Goal: Information Seeking & Learning: Learn about a topic

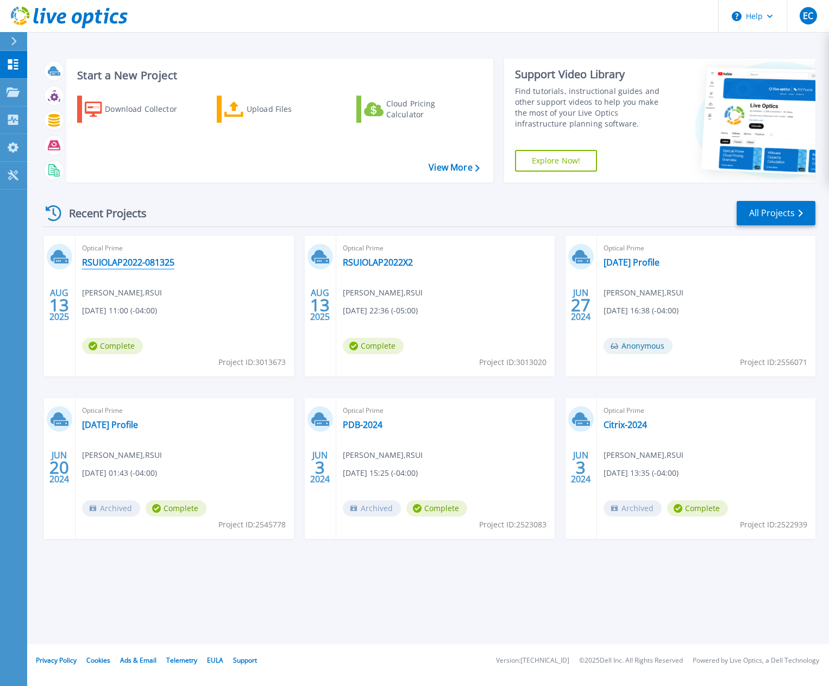
click at [105, 259] on link "RSUIOLAP2022-081325" at bounding box center [128, 262] width 92 height 11
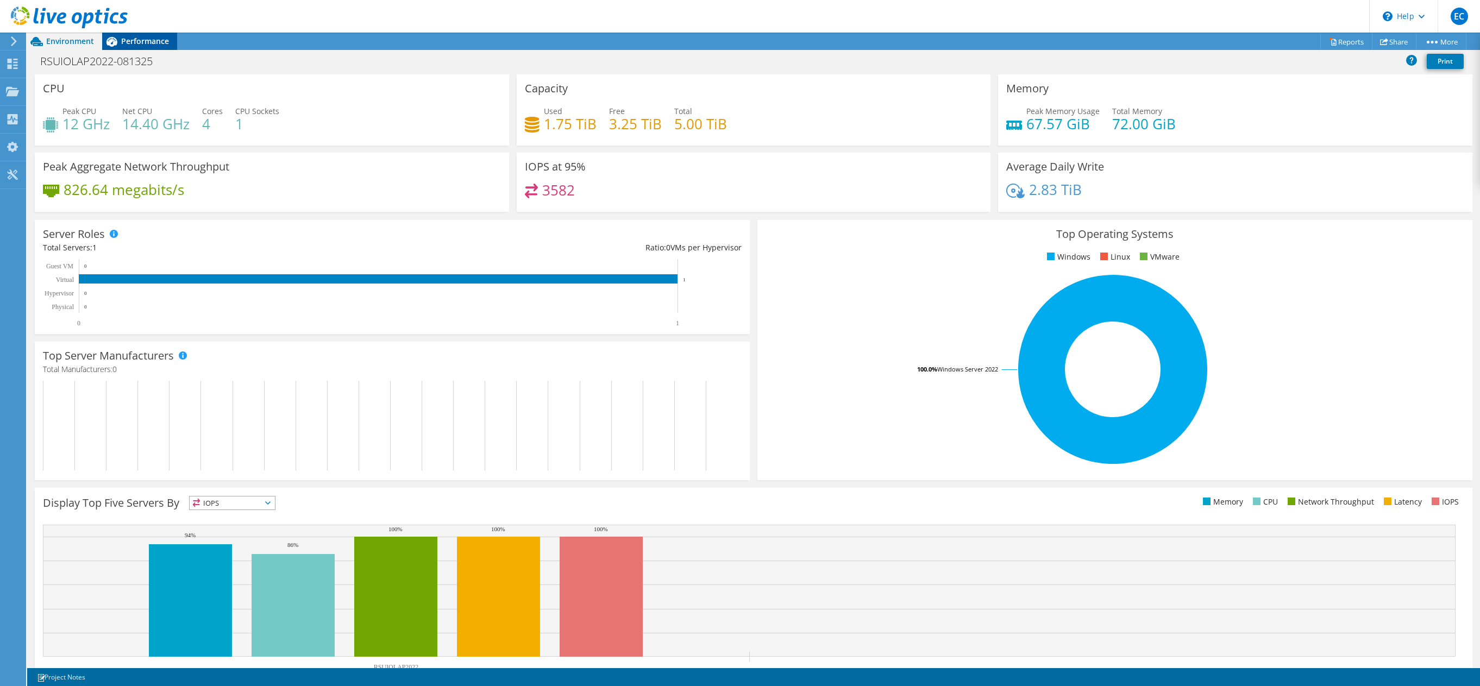
click at [135, 42] on span "Performance" at bounding box center [145, 41] width 48 height 10
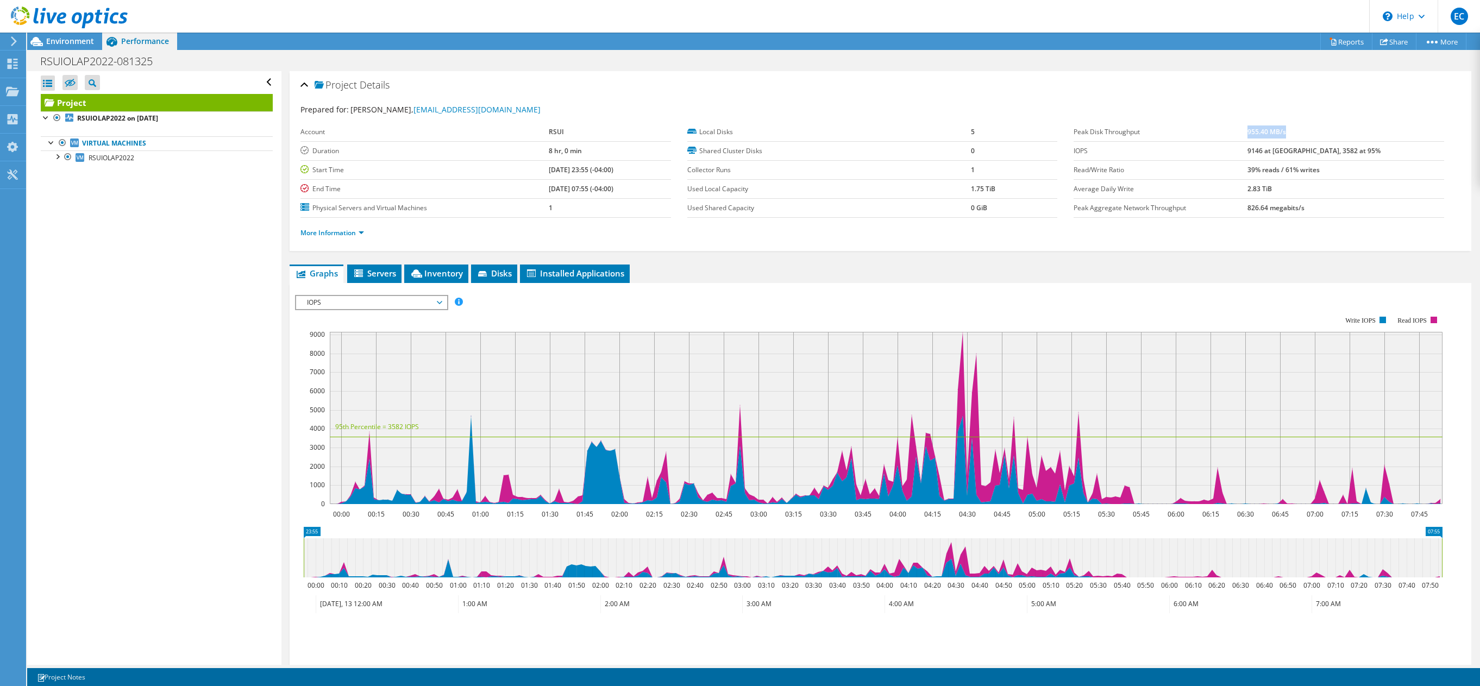
drag, startPoint x: 1287, startPoint y: 133, endPoint x: 1327, endPoint y: 132, distance: 39.1
click at [829, 132] on td "955.40 MB/s" at bounding box center [1346, 132] width 196 height 19
click at [313, 305] on span "IOPS" at bounding box center [372, 302] width 140 height 13
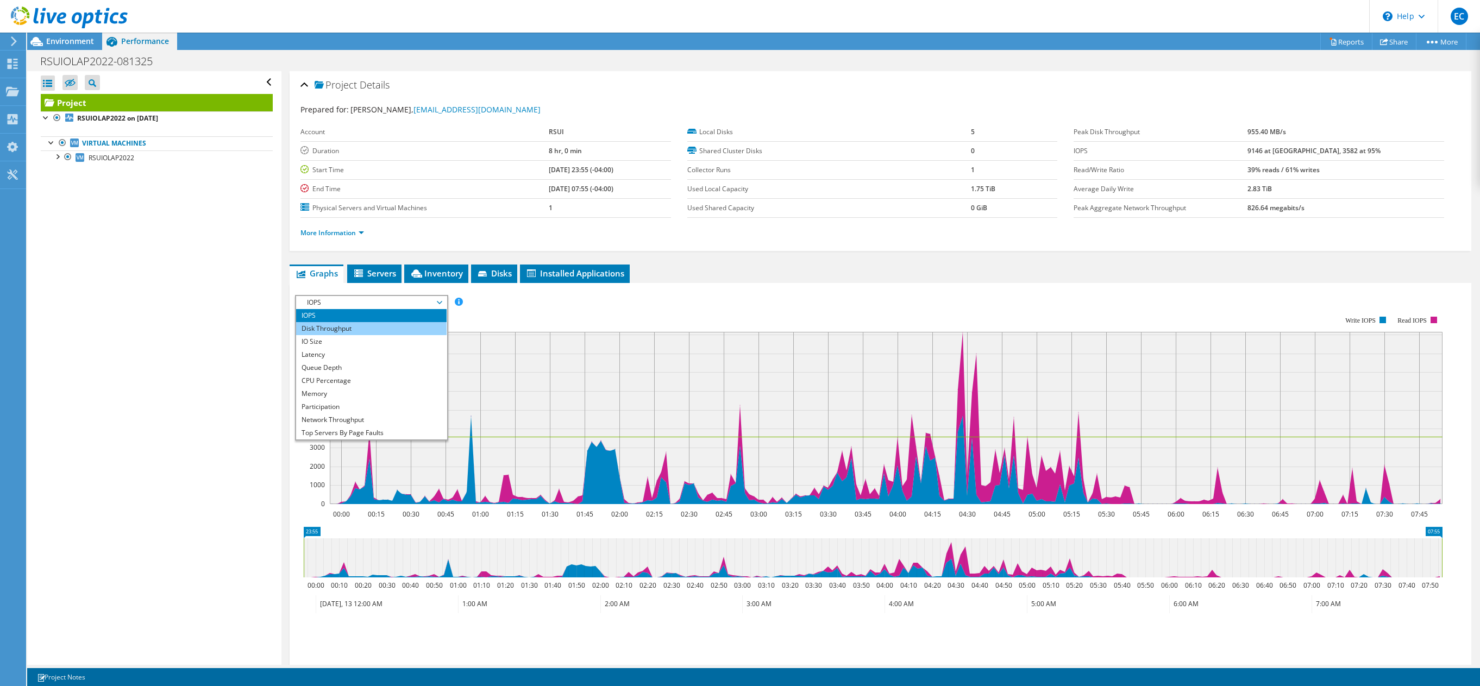
click at [334, 329] on li "Disk Throughput" at bounding box center [371, 328] width 151 height 13
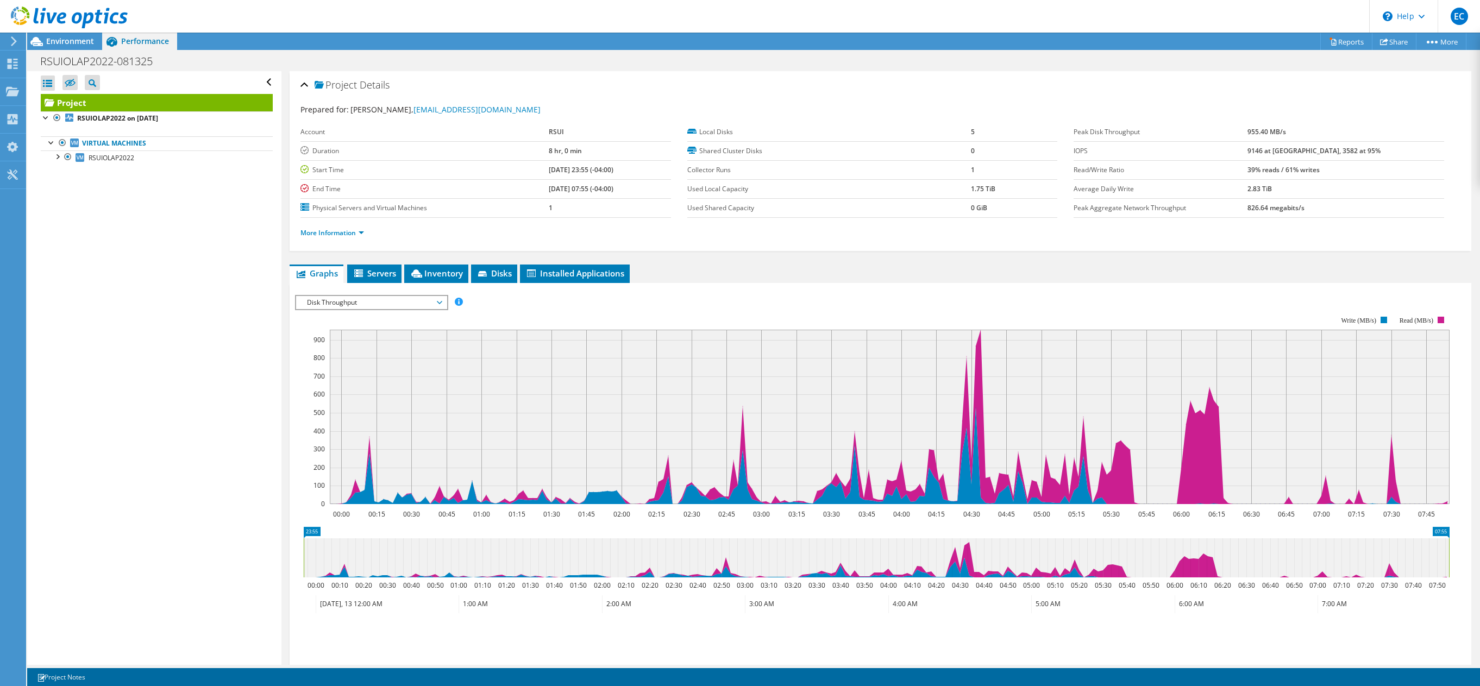
click at [829, 159] on td "IOPS" at bounding box center [1161, 150] width 174 height 19
drag, startPoint x: 1286, startPoint y: 172, endPoint x: 1352, endPoint y: 173, distance: 66.3
click at [829, 173] on b "39% reads / 61% writes" at bounding box center [1284, 169] width 72 height 9
drag, startPoint x: 1352, startPoint y: 173, endPoint x: 1211, endPoint y: 182, distance: 141.0
click at [829, 180] on td "Average Daily Write" at bounding box center [1161, 188] width 174 height 19
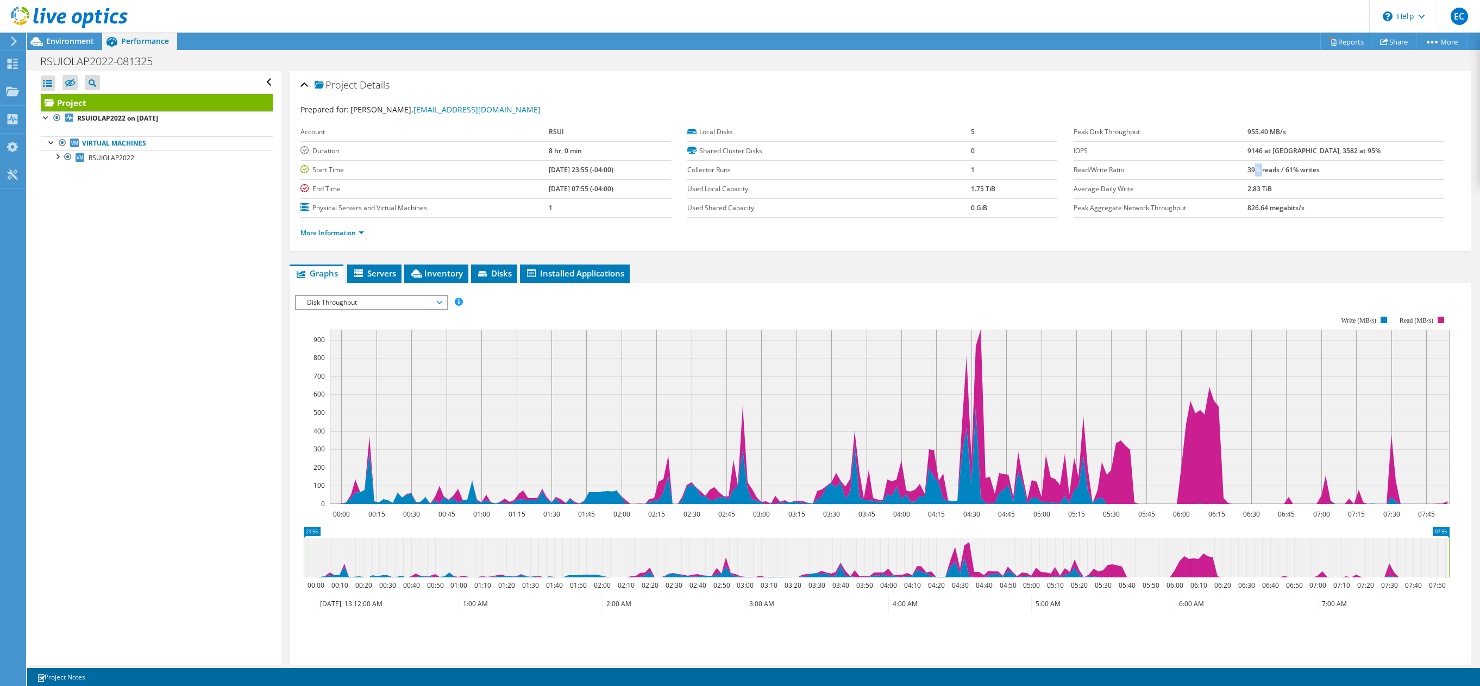
drag, startPoint x: 1295, startPoint y: 172, endPoint x: 1305, endPoint y: 170, distance: 10.2
click at [829, 170] on b "39% reads / 61% writes" at bounding box center [1284, 169] width 72 height 9
drag, startPoint x: 1305, startPoint y: 170, endPoint x: 1361, endPoint y: 166, distance: 56.6
click at [829, 166] on tr "Read/Write Ratio 39% reads / 61% writes" at bounding box center [1259, 169] width 371 height 19
drag, startPoint x: 1285, startPoint y: 131, endPoint x: 1335, endPoint y: 134, distance: 50.6
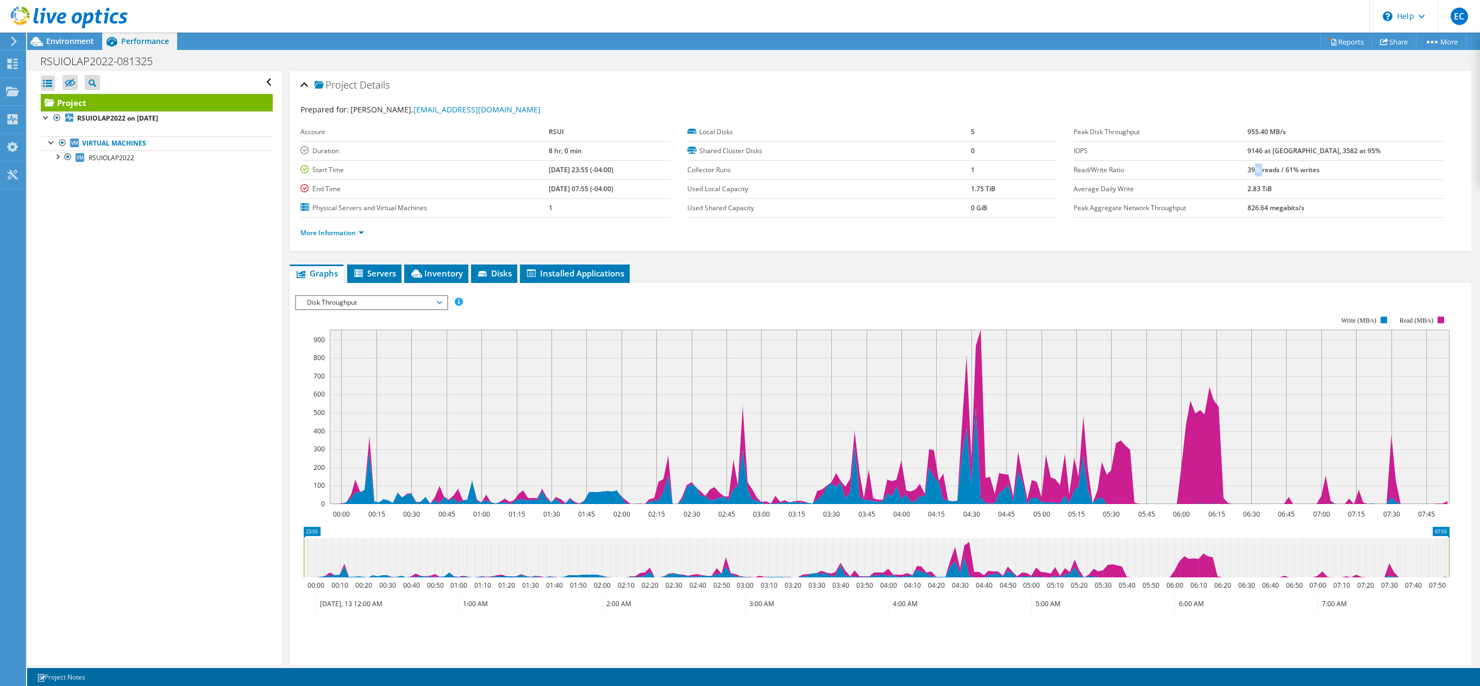
click at [829, 134] on tr "Peak Disk Throughput 955.40 MB/s" at bounding box center [1259, 132] width 371 height 19
click at [380, 301] on span "Disk Throughput" at bounding box center [372, 302] width 140 height 13
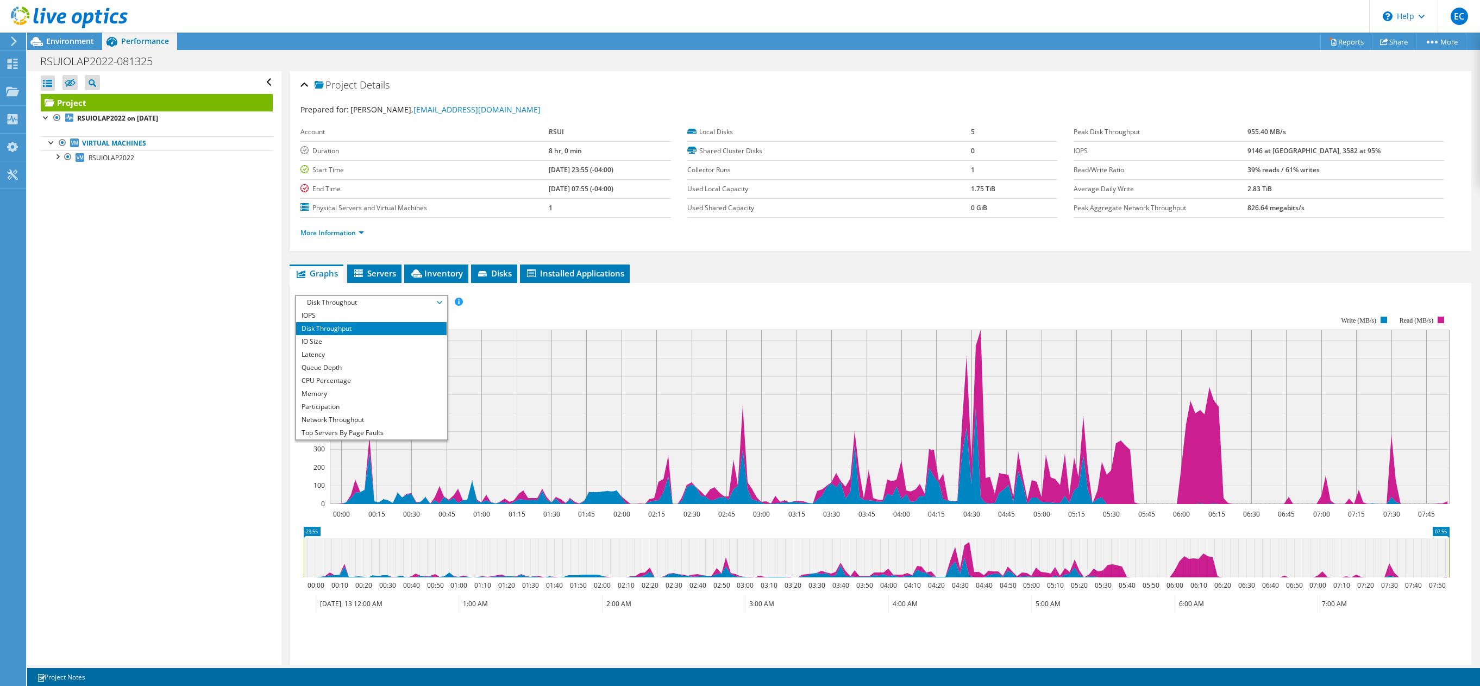
click at [387, 323] on li "Disk Throughput" at bounding box center [371, 328] width 151 height 13
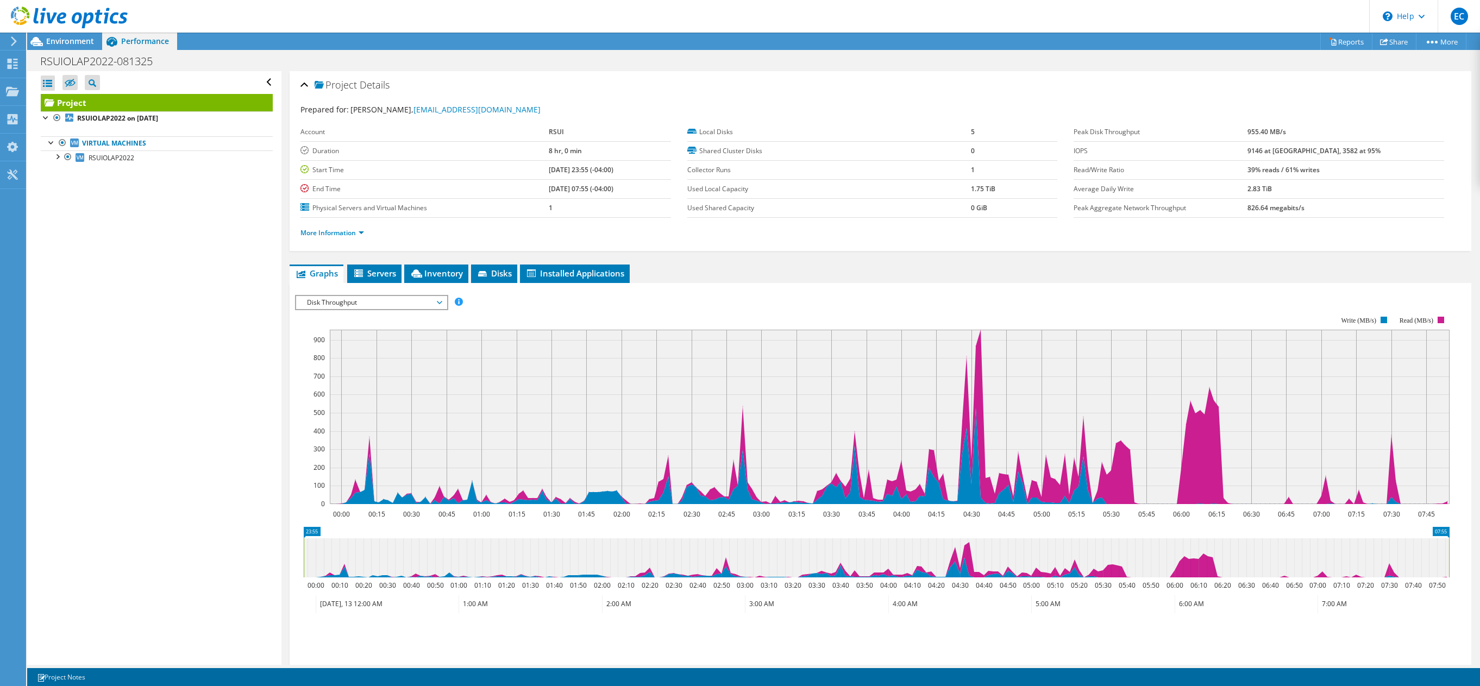
click at [389, 307] on span "Disk Throughput" at bounding box center [372, 302] width 140 height 13
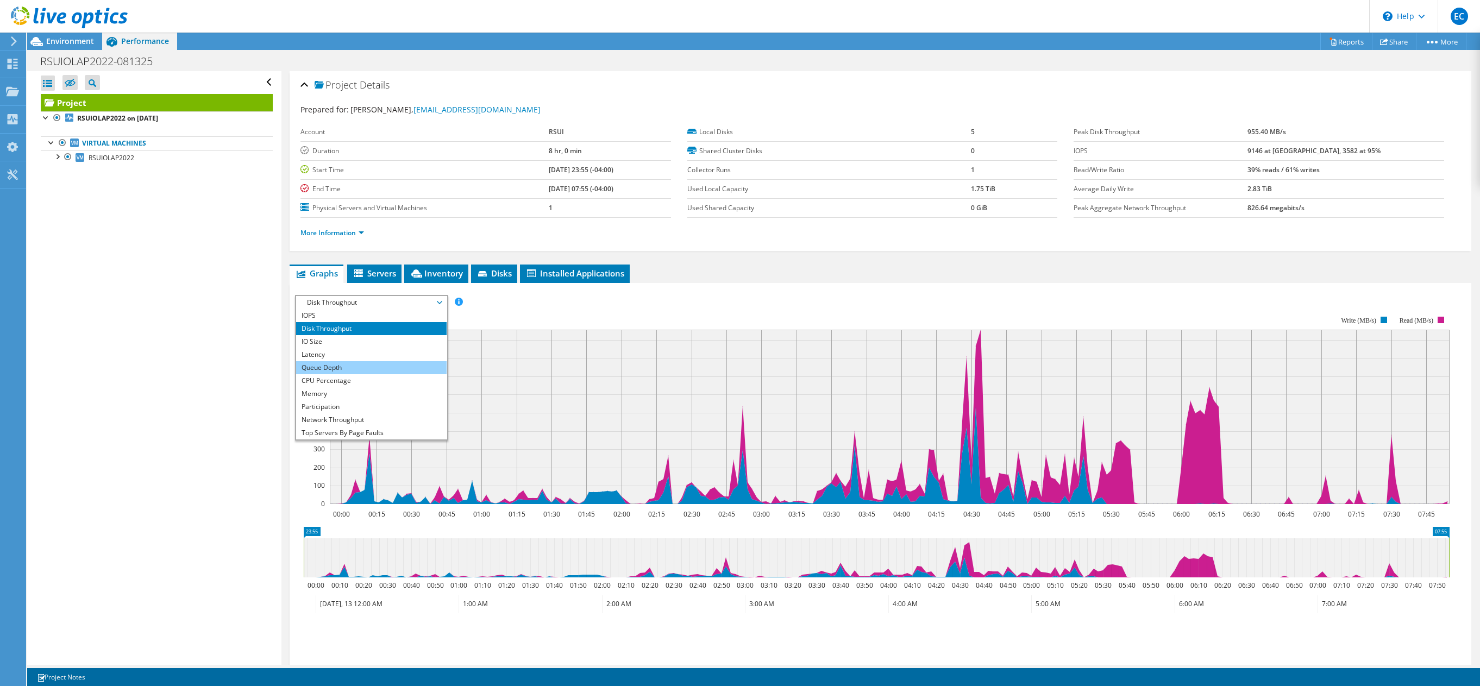
click at [401, 369] on li "Queue Depth" at bounding box center [371, 367] width 151 height 13
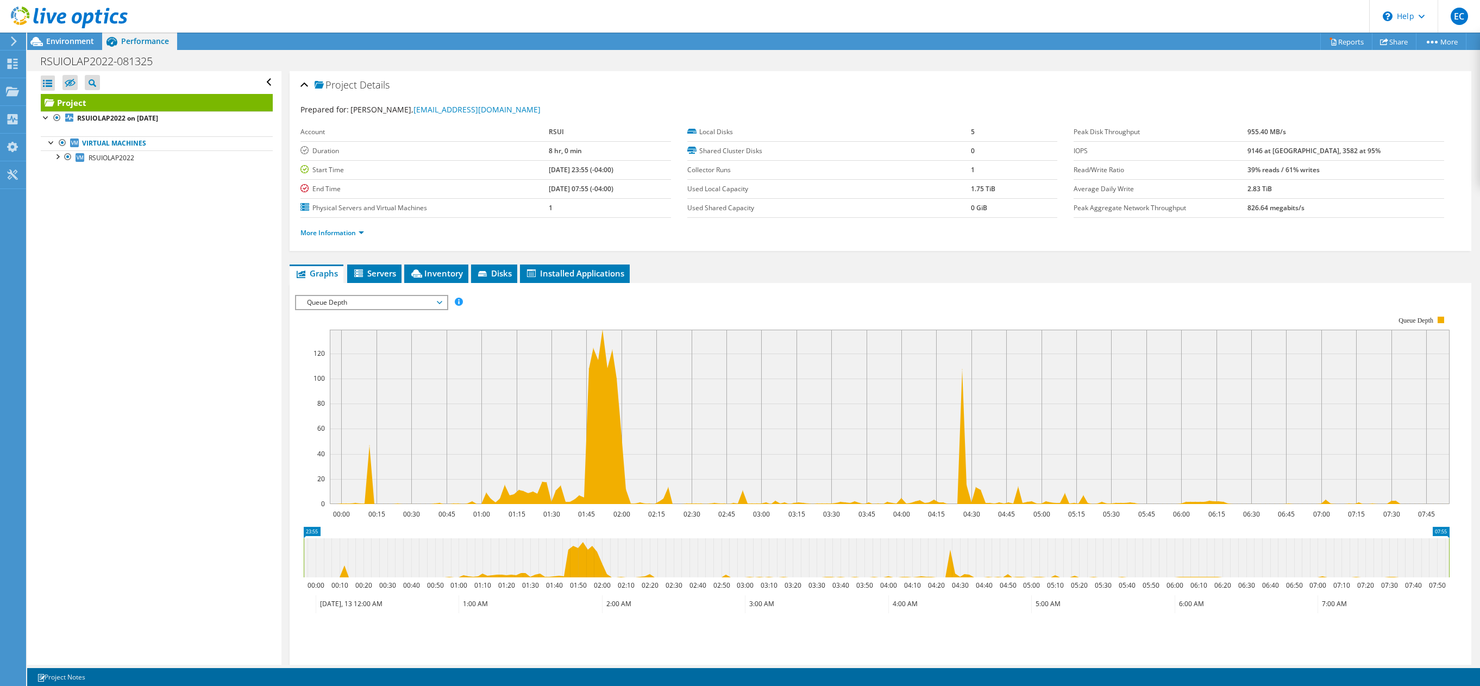
click at [424, 307] on span "Queue Depth" at bounding box center [372, 302] width 140 height 13
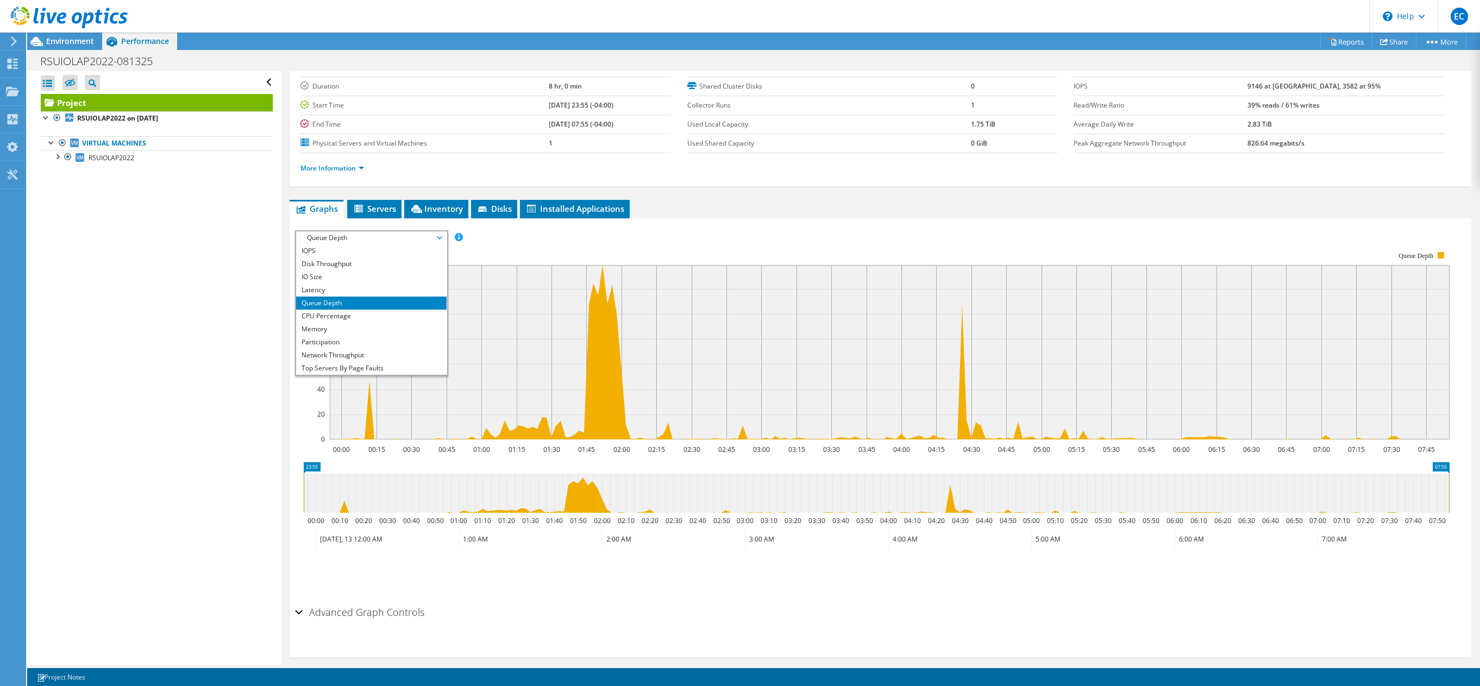
scroll to position [76, 0]
